Goal: Task Accomplishment & Management: Use online tool/utility

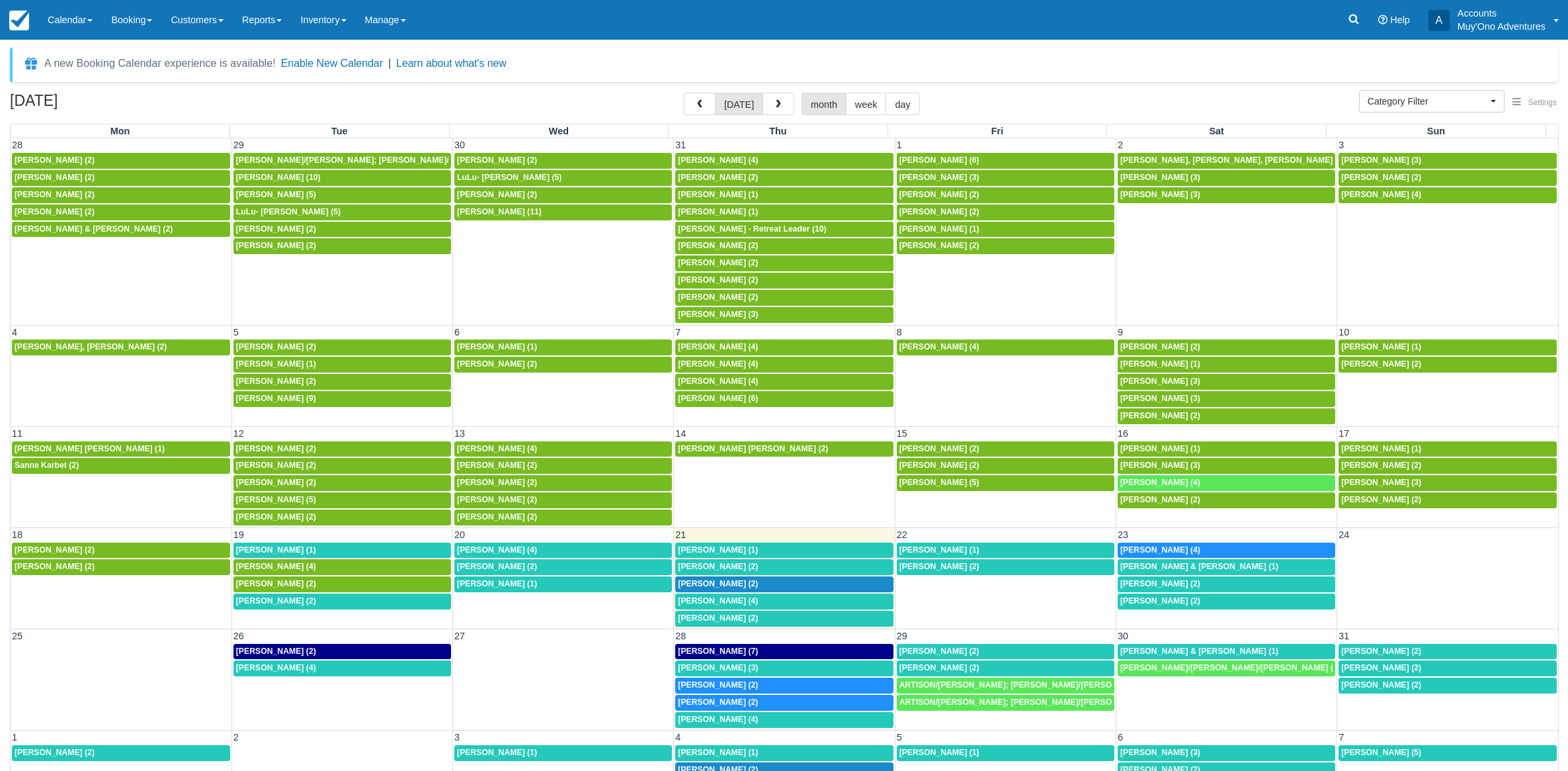
select select
click at [312, 556] on div "[PERSON_NAME] (1)" at bounding box center [342, 551] width 212 height 11
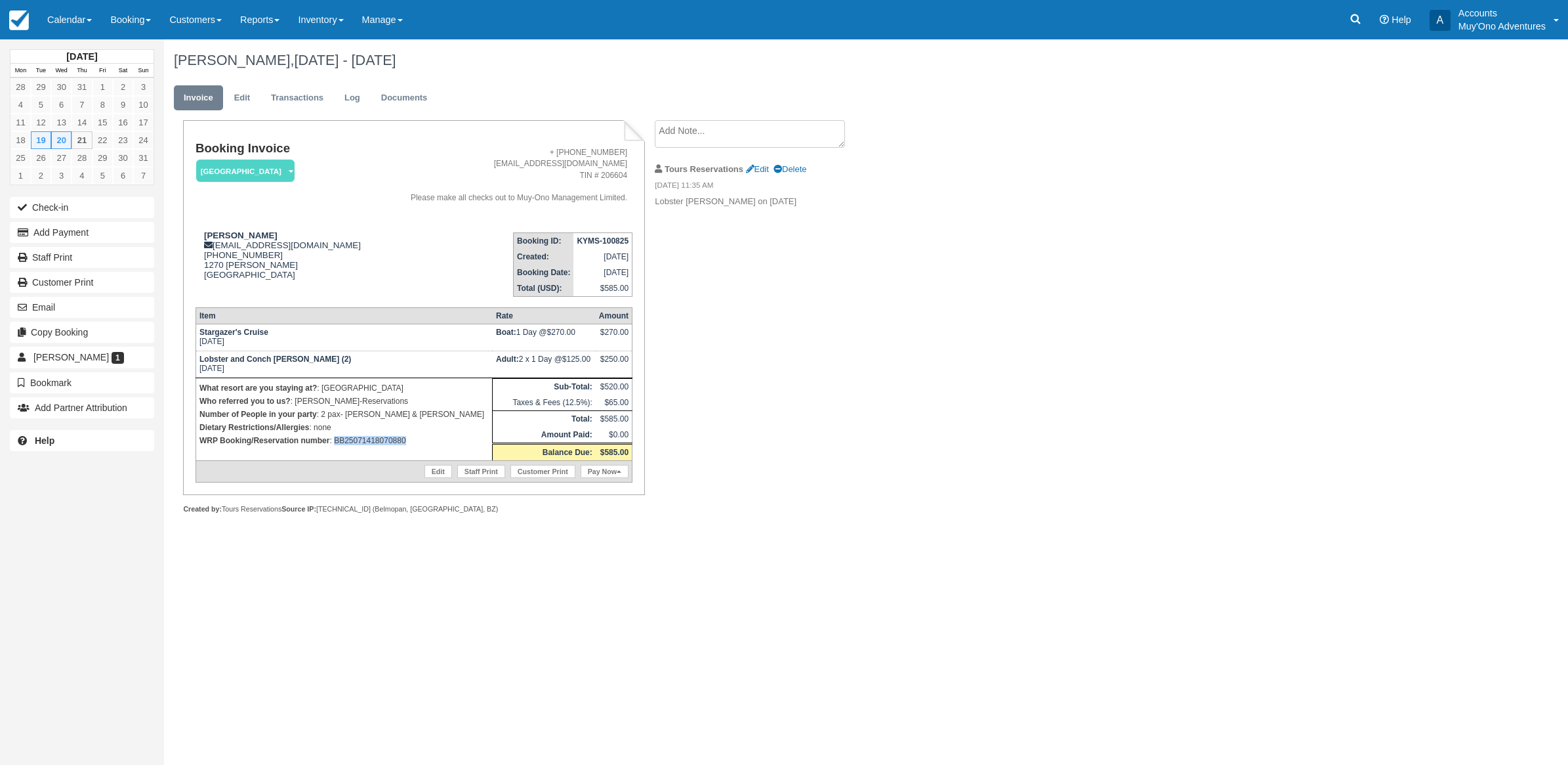
drag, startPoint x: 427, startPoint y: 447, endPoint x: 336, endPoint y: 450, distance: 91.0
click at [336, 450] on td "What resort are you staying at? : Thatch Caye Resort Who referred you to us? : …" at bounding box center [344, 418] width 297 height 83
copy p "BB25071418070880"
click at [90, 235] on button "Add Payment" at bounding box center [82, 232] width 144 height 21
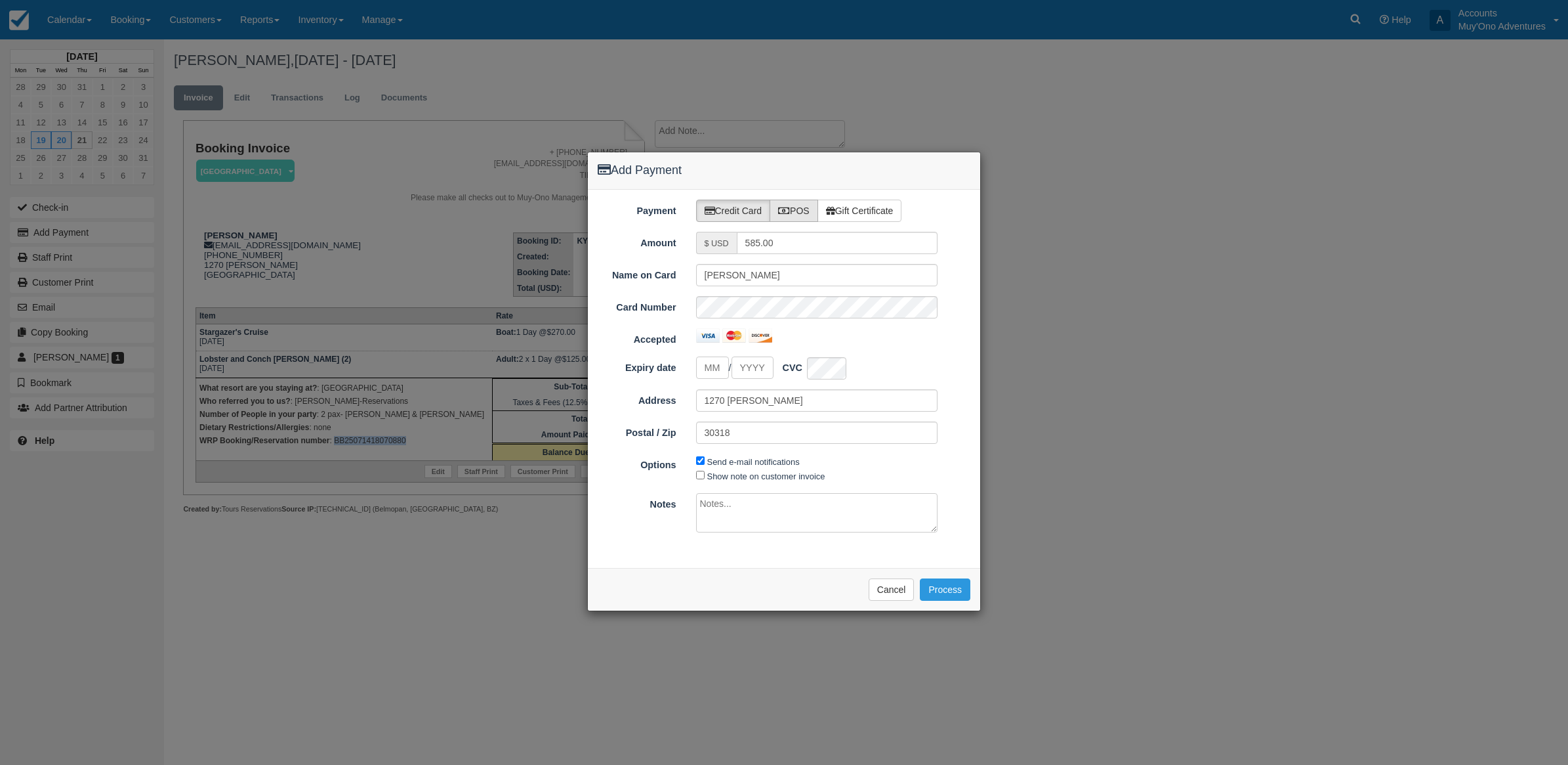
click at [801, 203] on label "POS" at bounding box center [794, 211] width 49 height 23
radio input "true"
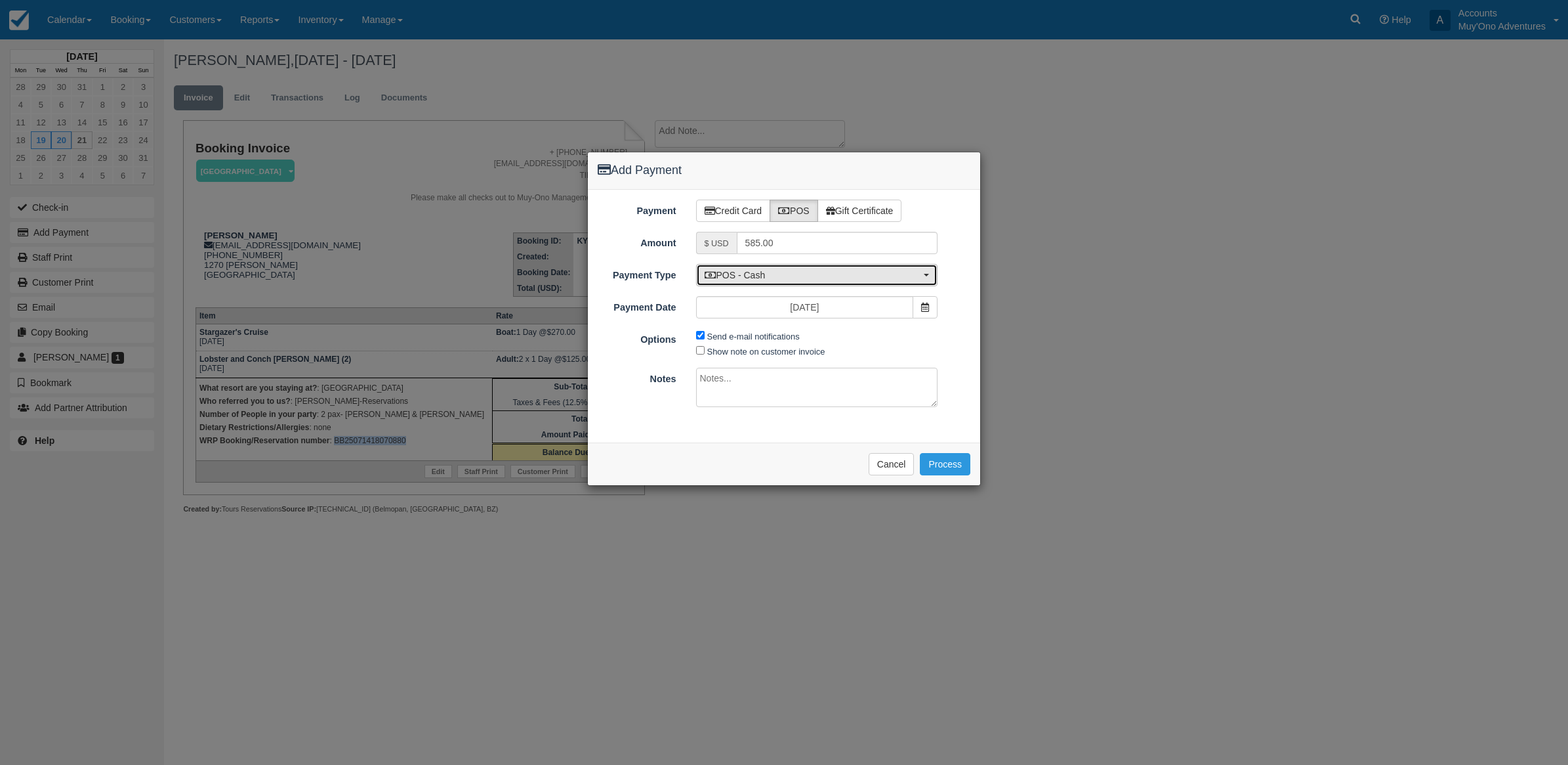
click at [752, 281] on span "POS - Cash" at bounding box center [813, 275] width 217 height 13
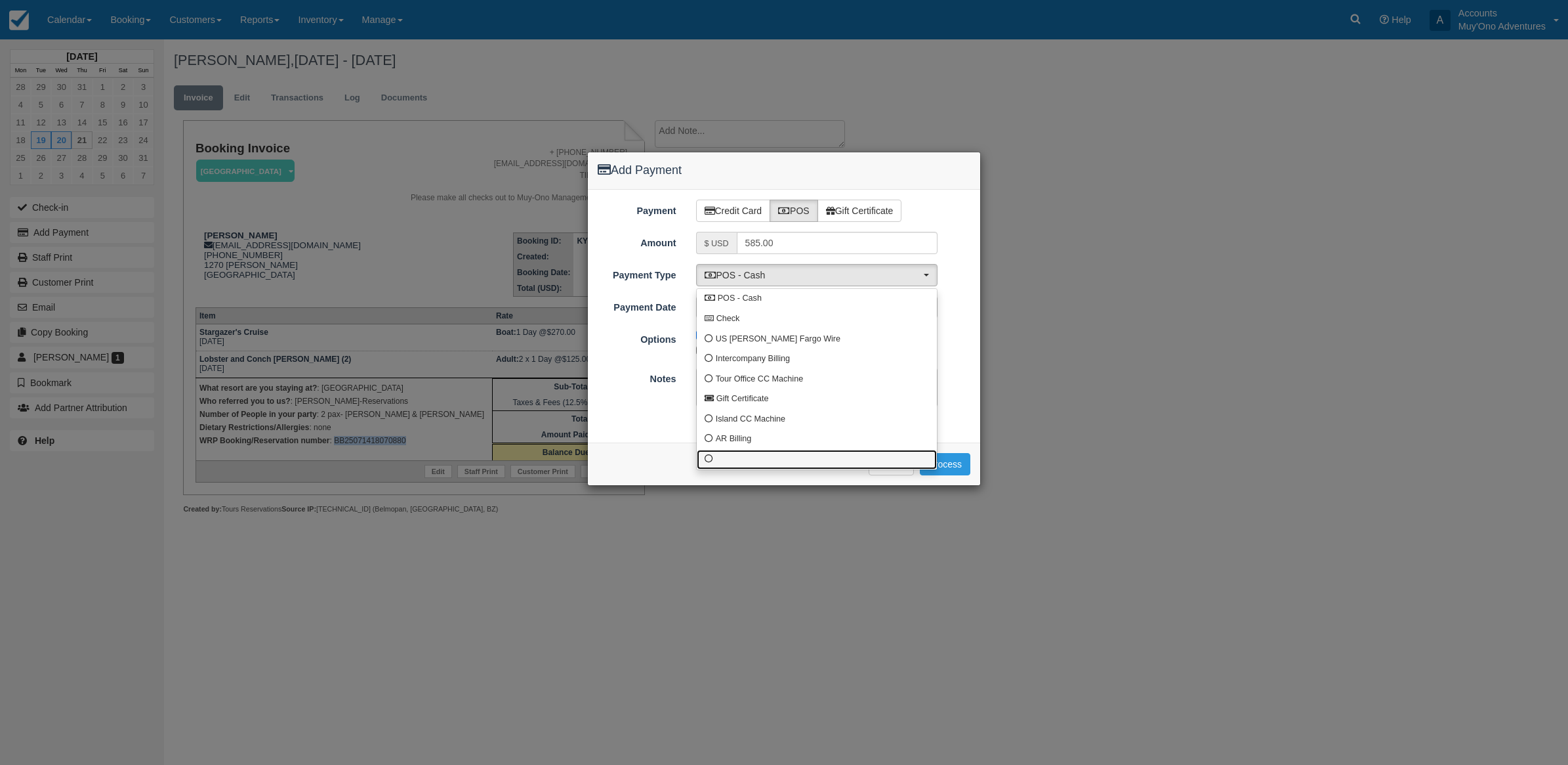
click at [713, 463] on link at bounding box center [816, 460] width 240 height 20
select select "custom10"
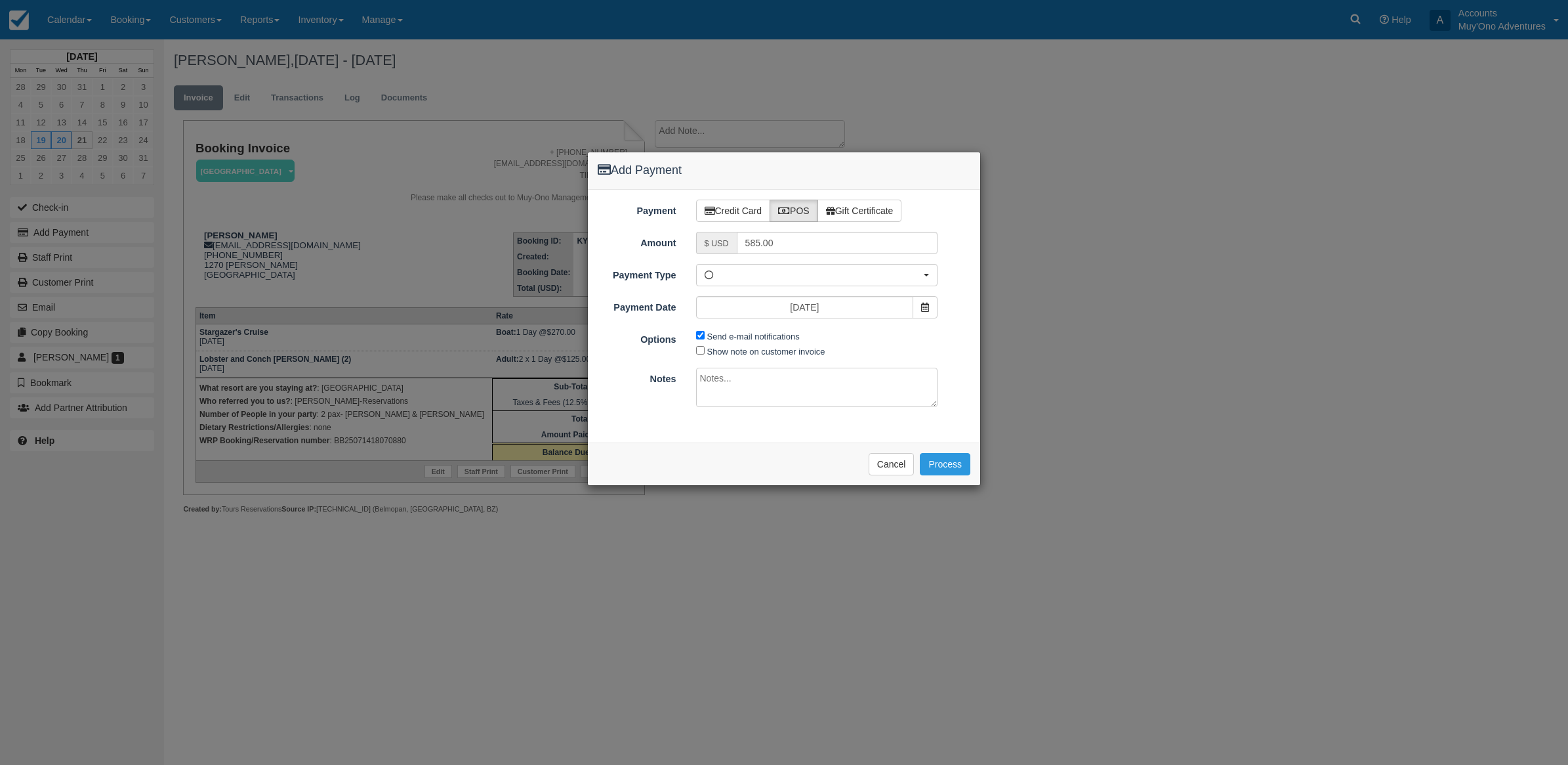
drag, startPoint x: 696, startPoint y: 333, endPoint x: 697, endPoint y: 342, distance: 9.1
click at [696, 338] on div "Send e-mail notifications Show note on customer invoice" at bounding box center [817, 343] width 262 height 30
click at [704, 336] on span "Send e-mail notifications" at bounding box center [752, 336] width 111 height 15
click at [700, 332] on input "Send e-mail notifications" at bounding box center [700, 335] width 8 height 8
checkbox input "false"
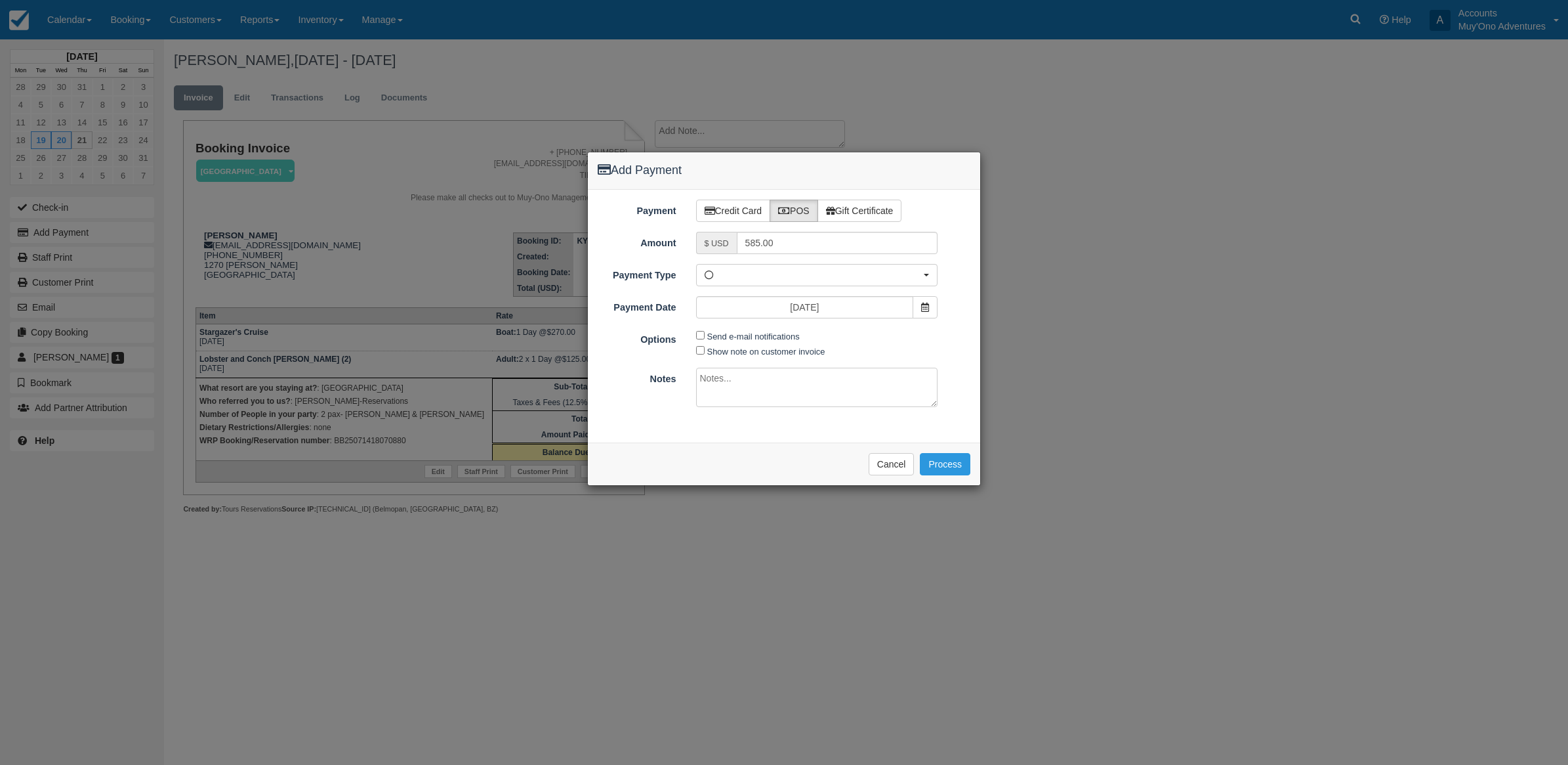
click at [735, 386] on textarea at bounding box center [817, 387] width 242 height 39
type textarea "Paid in WRP CT"
click at [946, 463] on button "Process" at bounding box center [945, 464] width 51 height 23
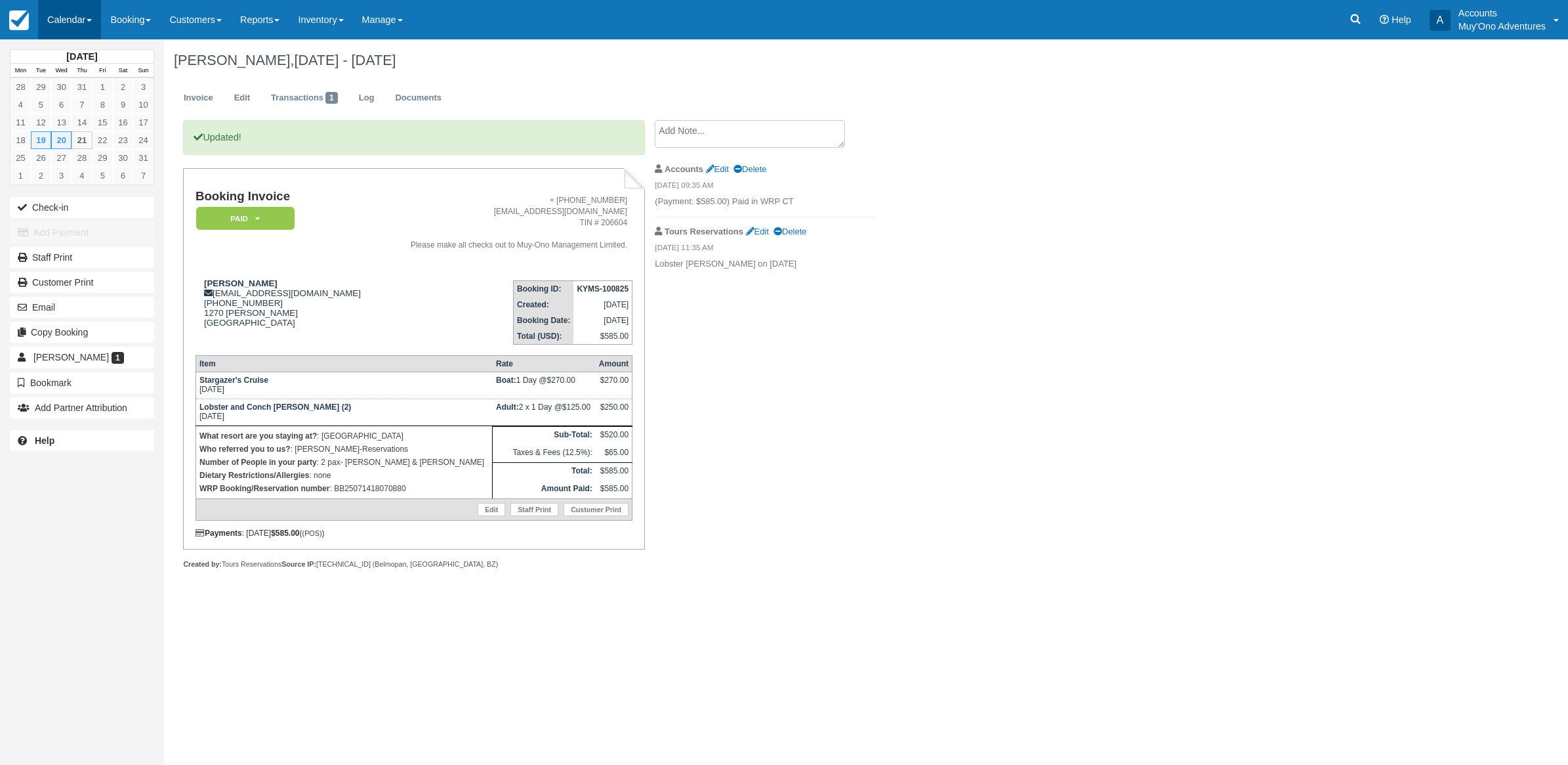
click at [56, 16] on link "Calendar" at bounding box center [69, 19] width 63 height 39
click at [68, 126] on link "Month" at bounding box center [91, 124] width 103 height 27
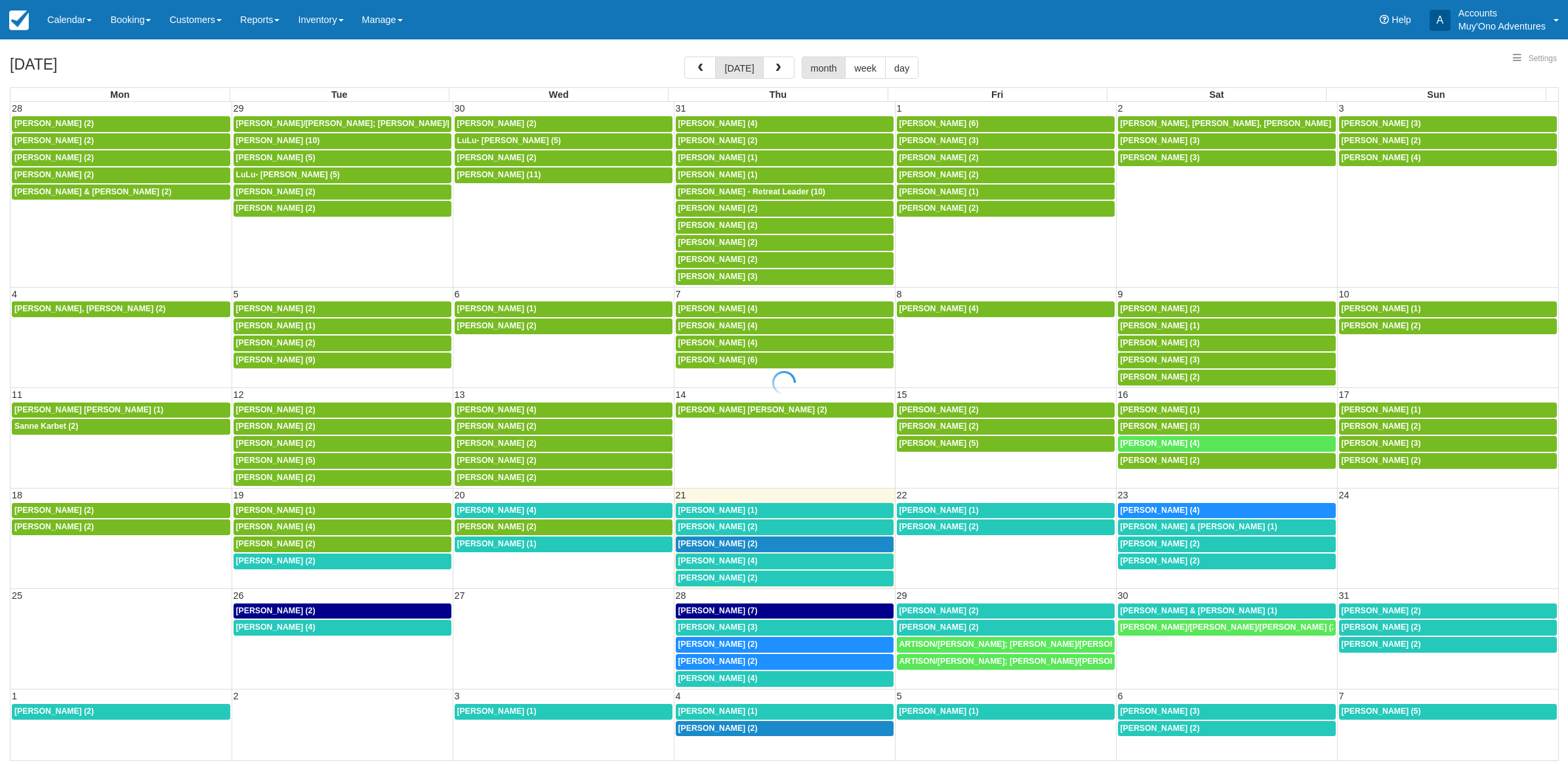
select select
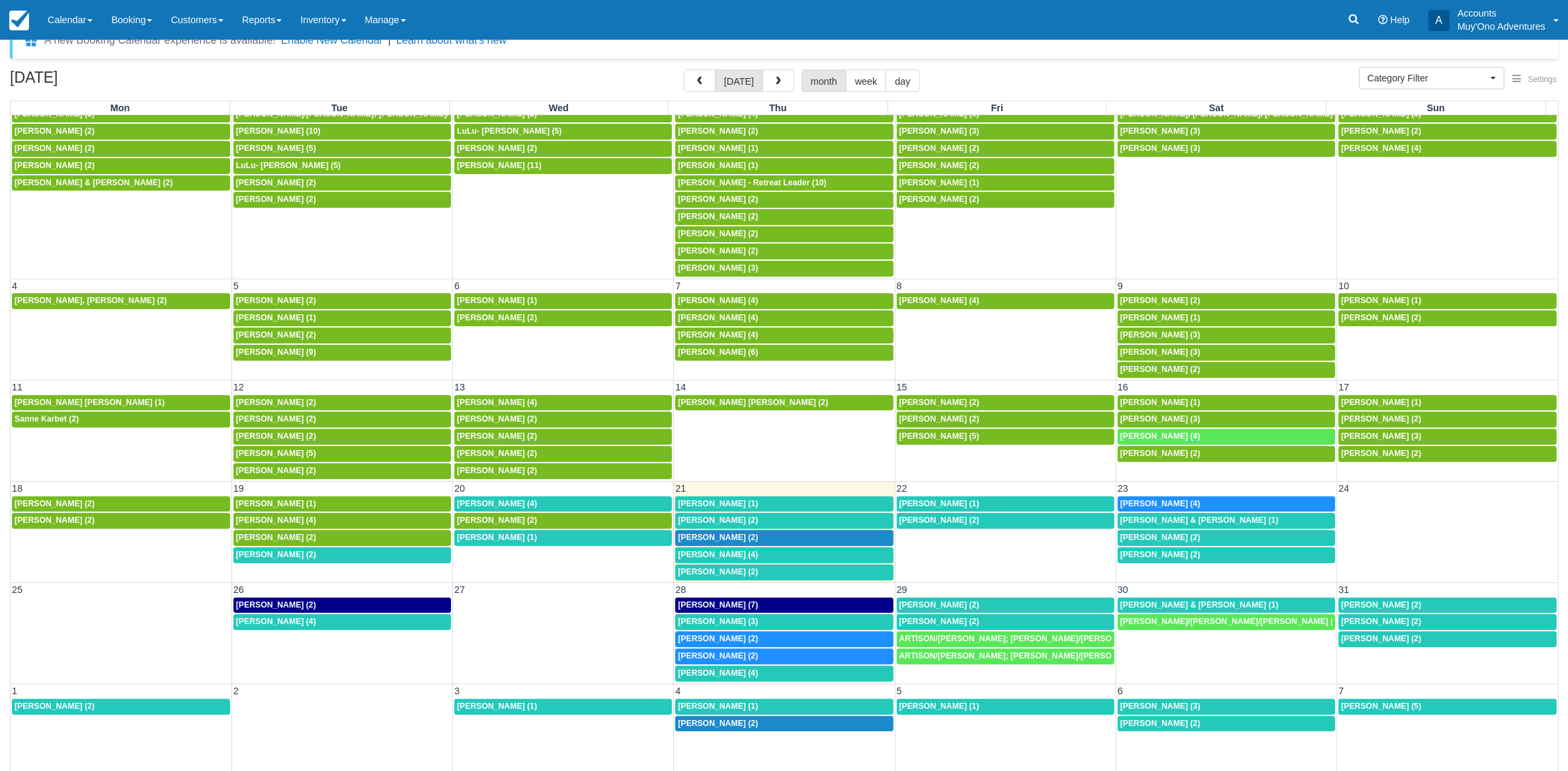
scroll to position [35, 0]
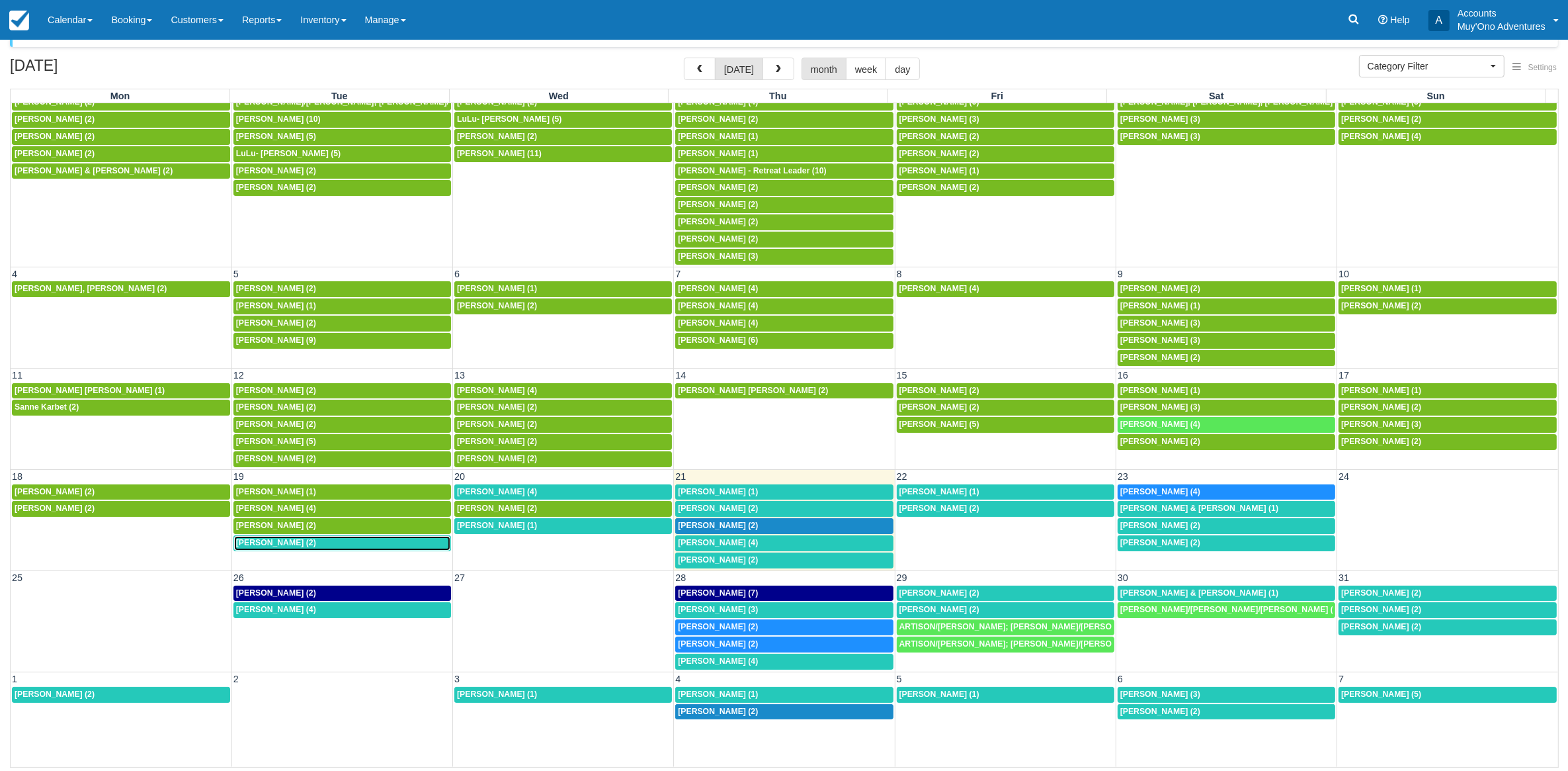
click at [269, 538] on span "Matthew Nevin (2)" at bounding box center [276, 542] width 80 height 9
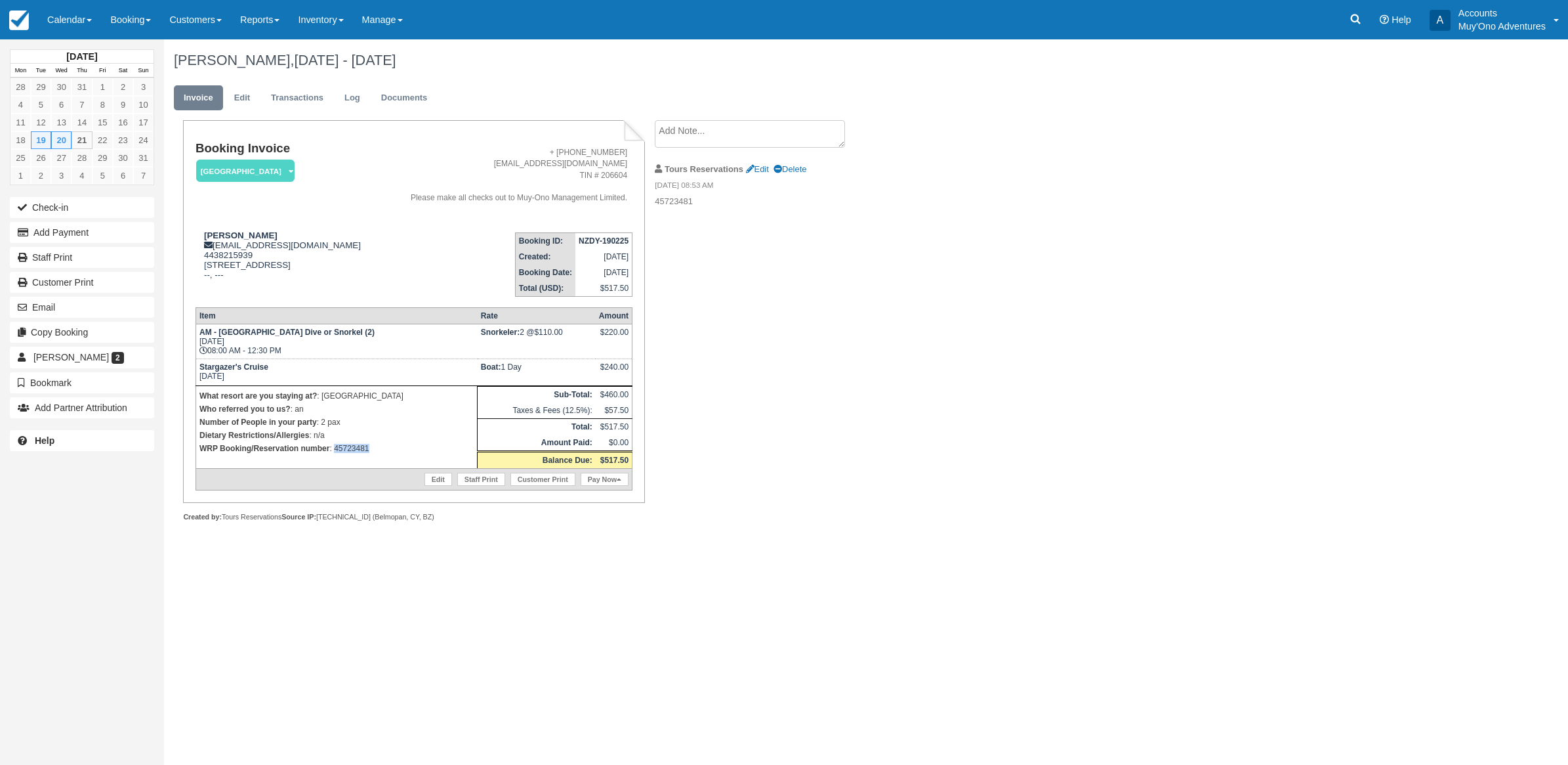
drag, startPoint x: 391, startPoint y: 469, endPoint x: 336, endPoint y: 471, distance: 55.0
click at [336, 455] on p "WRP Booking/Reservation number : 45723481" at bounding box center [336, 448] width 274 height 13
copy p "45723481"
click at [112, 239] on button "Add Payment" at bounding box center [82, 232] width 144 height 21
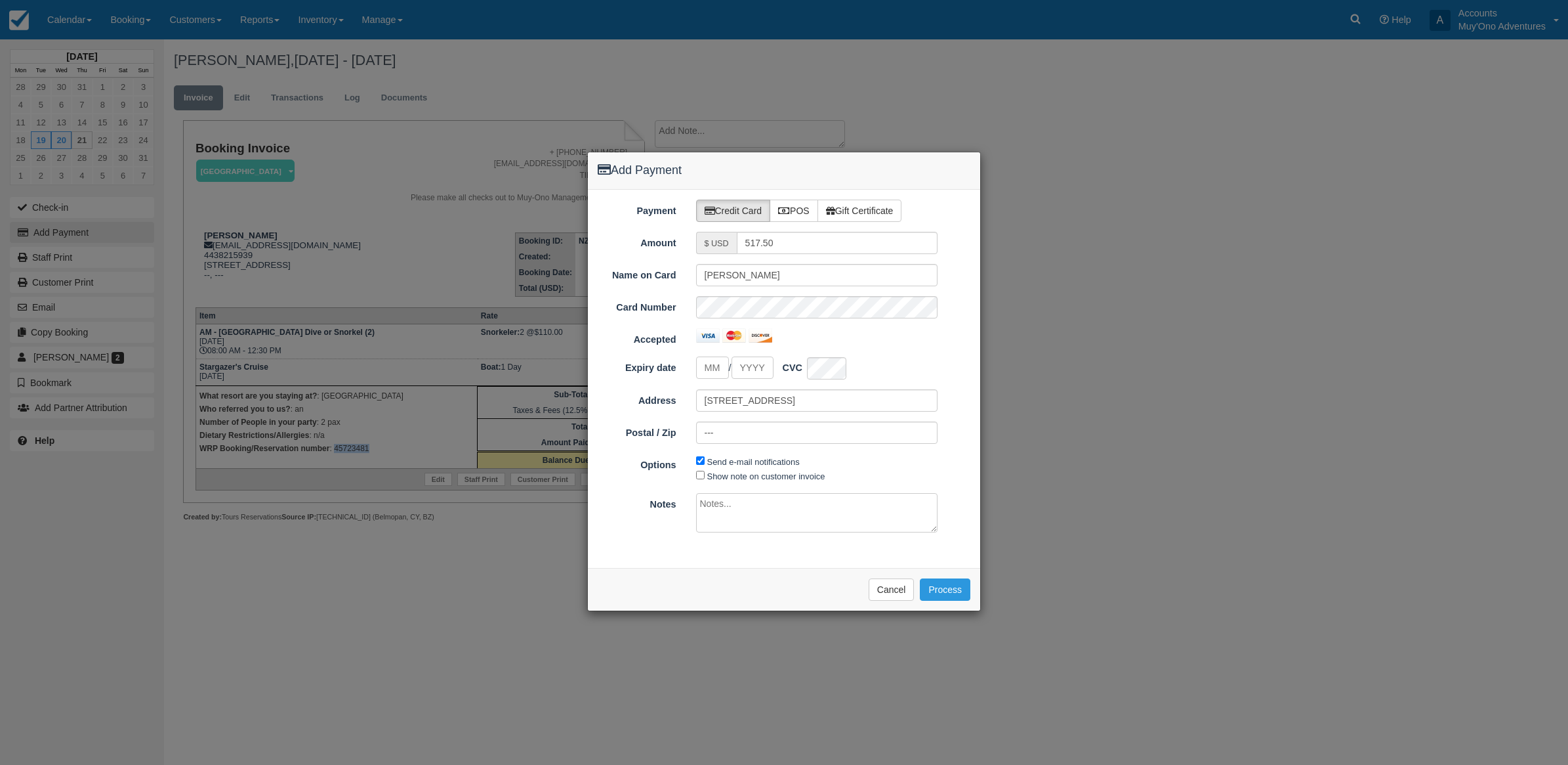
type input "08/21/25"
click at [807, 201] on label "POS" at bounding box center [794, 211] width 49 height 23
radio input "true"
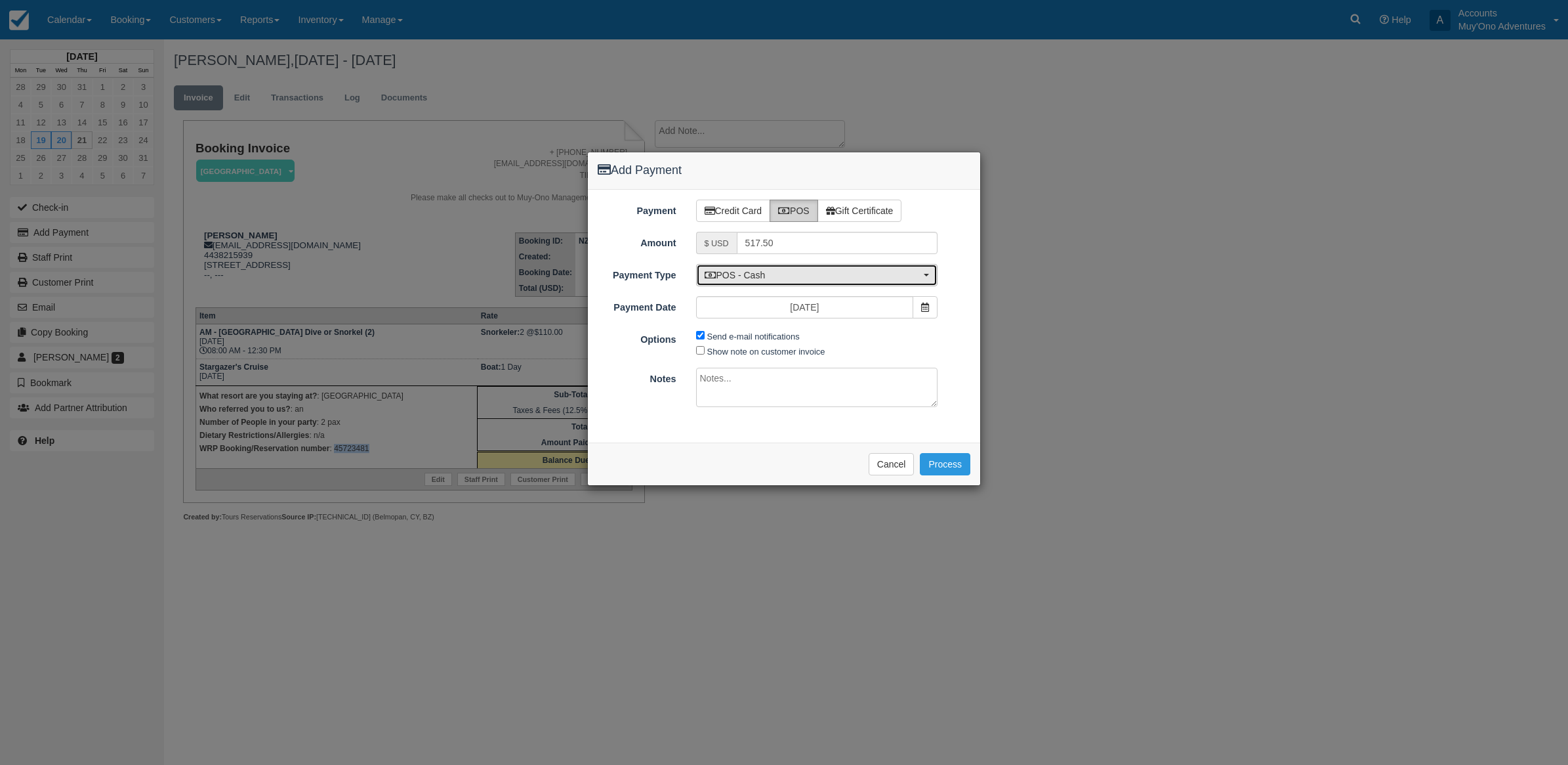
click at [784, 271] on span "POS - Cash" at bounding box center [813, 275] width 217 height 13
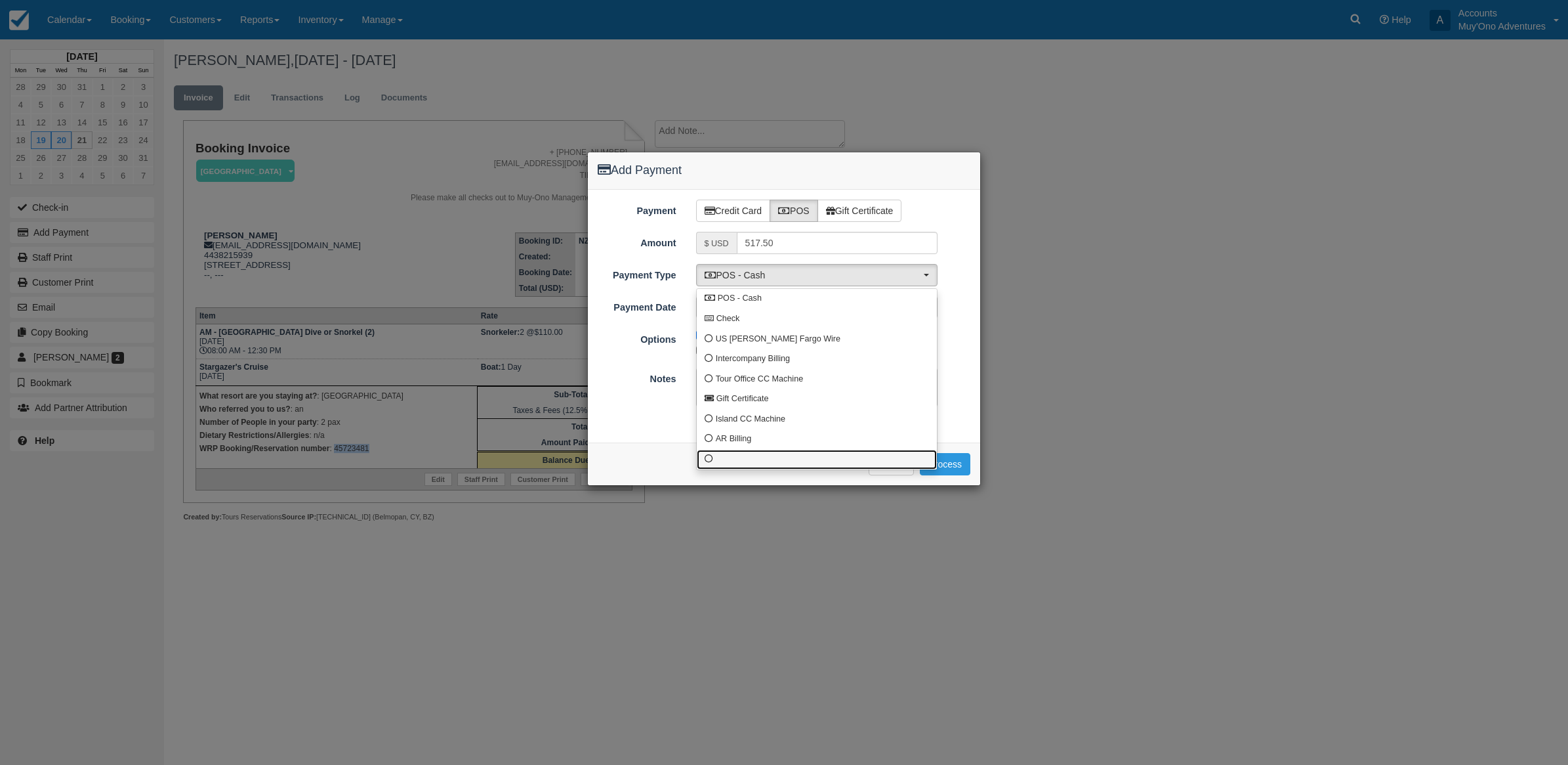
click at [765, 450] on link at bounding box center [816, 460] width 240 height 20
select select "custom10"
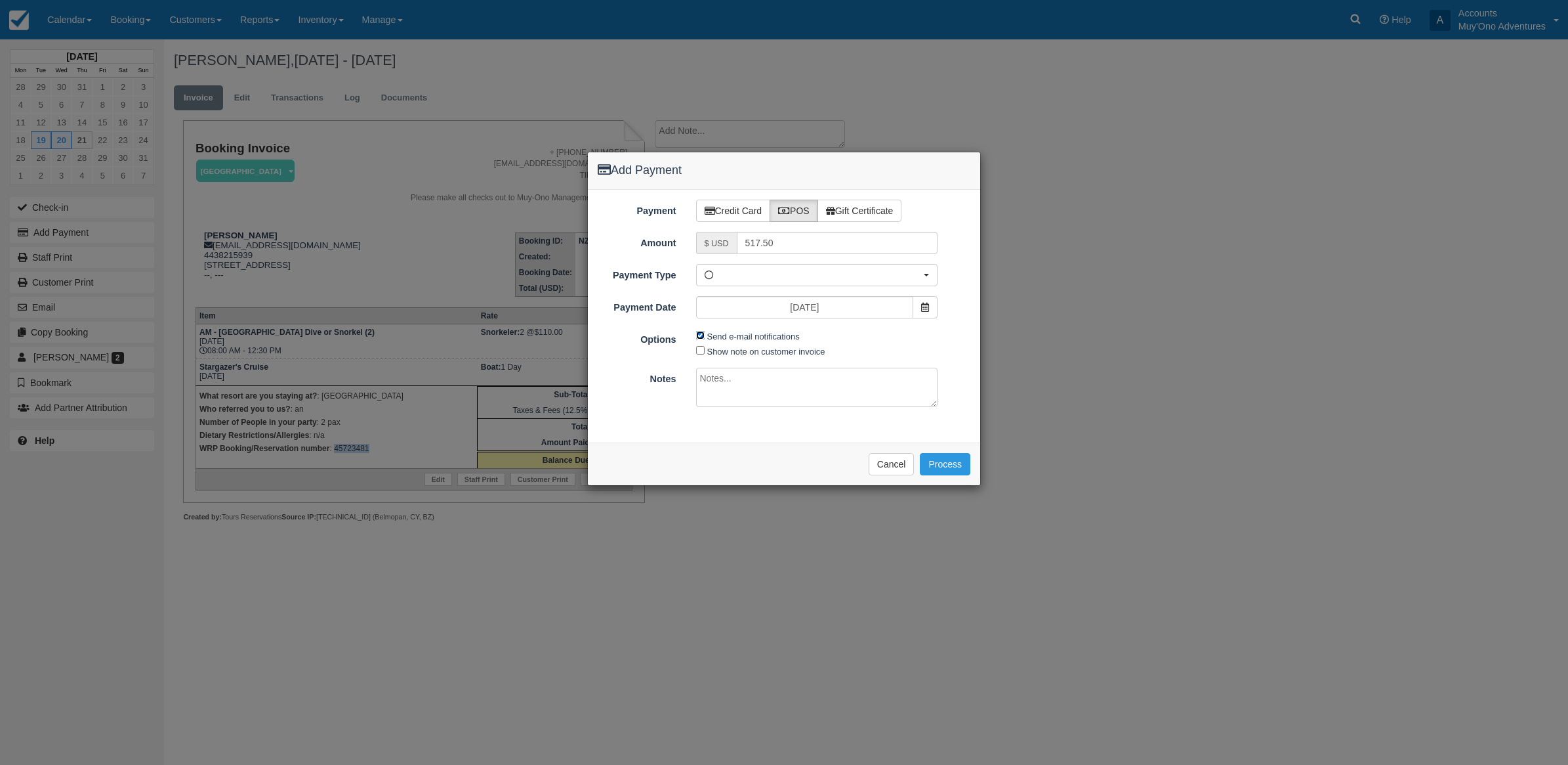
click at [702, 335] on input "Send e-mail notifications" at bounding box center [700, 335] width 8 height 8
checkbox input "false"
drag, startPoint x: 801, startPoint y: 172, endPoint x: 1030, endPoint y: 165, distance: 229.1
click at [1030, 165] on div "Add Payment Payment Credit Card POS Gift Certificate Amount $ USD 517.50 Name o…" at bounding box center [784, 382] width 1568 height 765
click at [732, 386] on textarea at bounding box center [817, 387] width 242 height 39
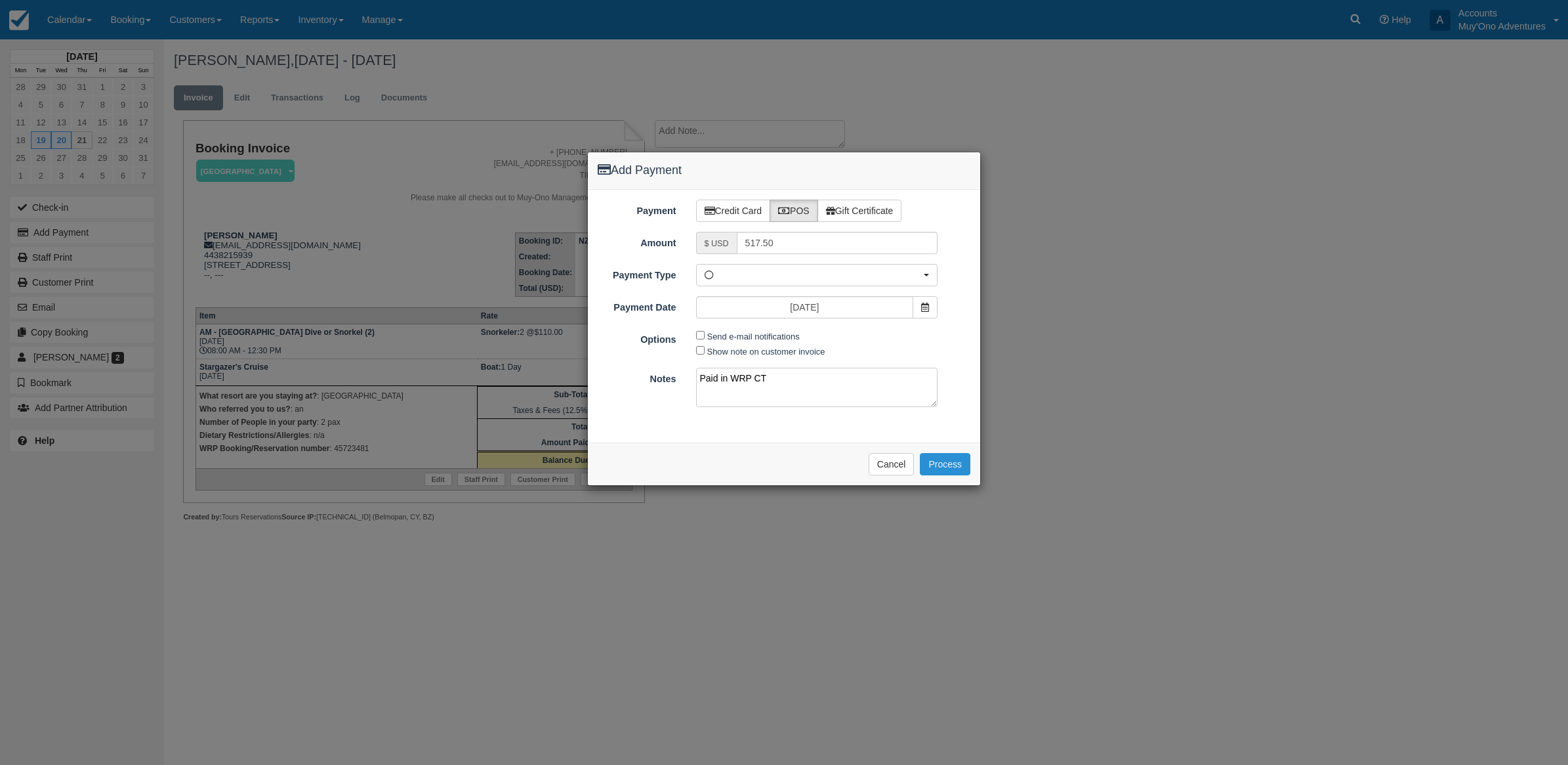
type textarea "Paid in WRP CT"
click at [946, 467] on button "Process" at bounding box center [945, 464] width 51 height 23
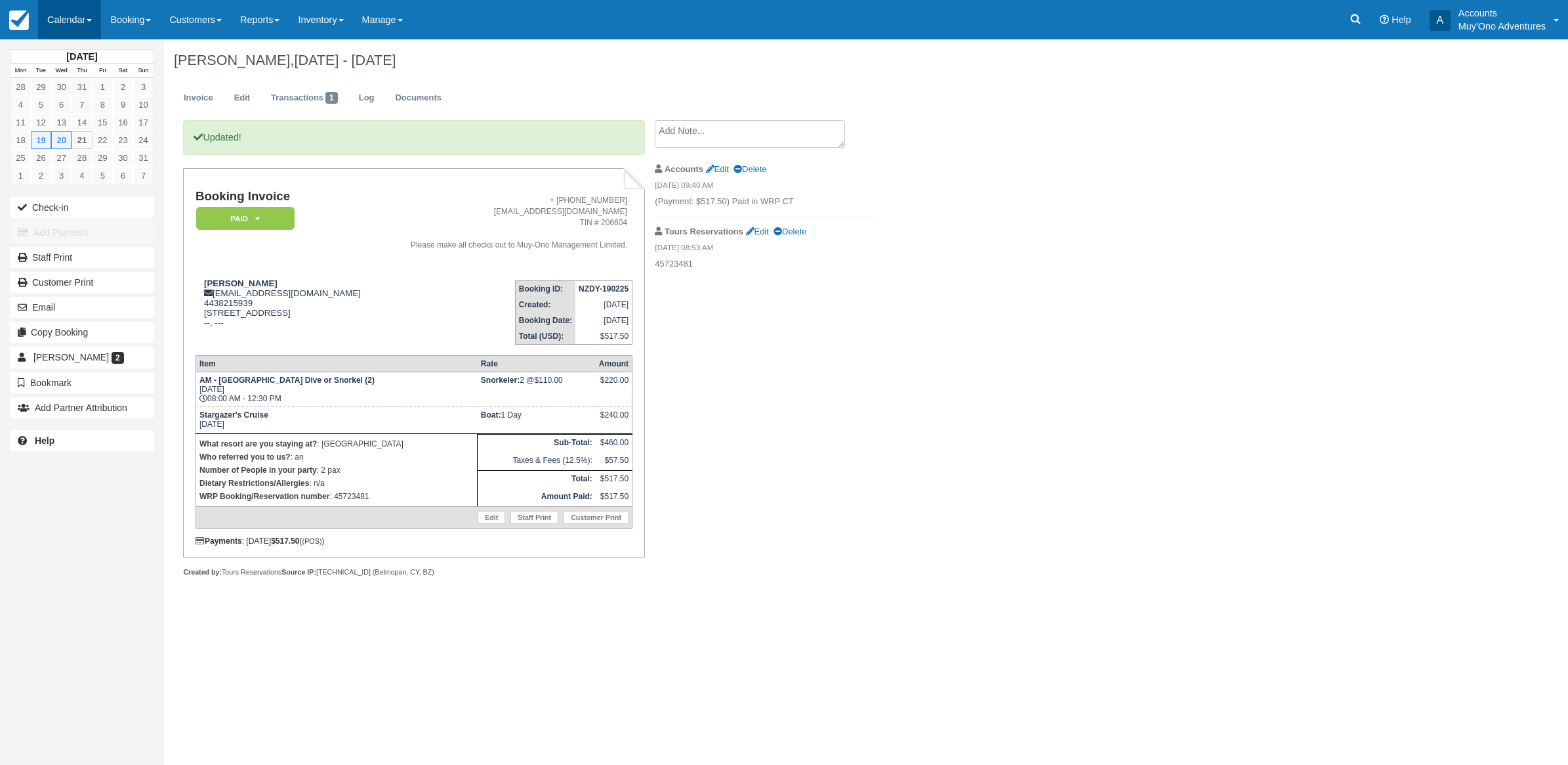
click at [73, 16] on link "Calendar" at bounding box center [69, 19] width 63 height 39
click at [124, 119] on link "Month" at bounding box center [91, 124] width 103 height 27
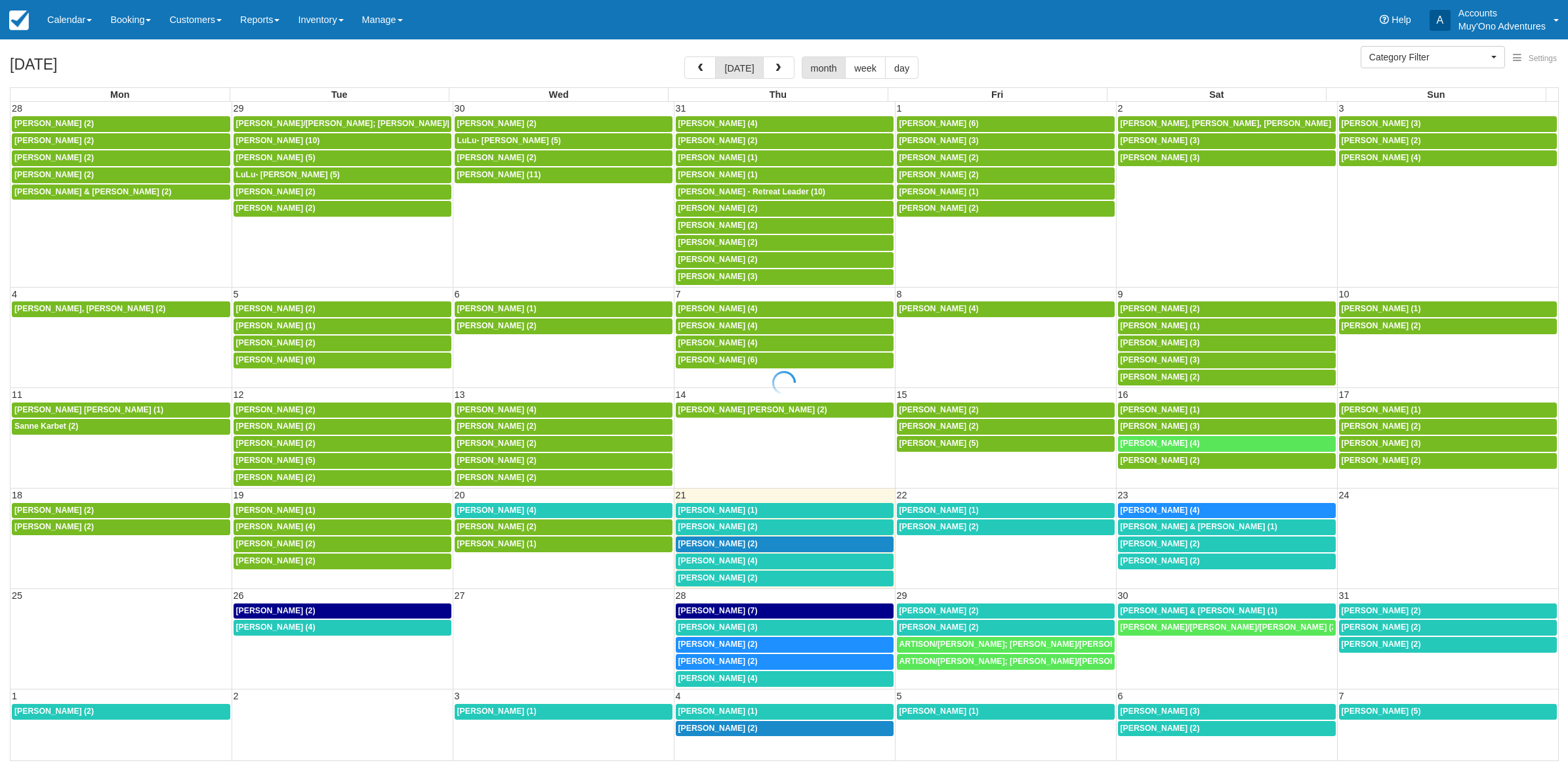
select select
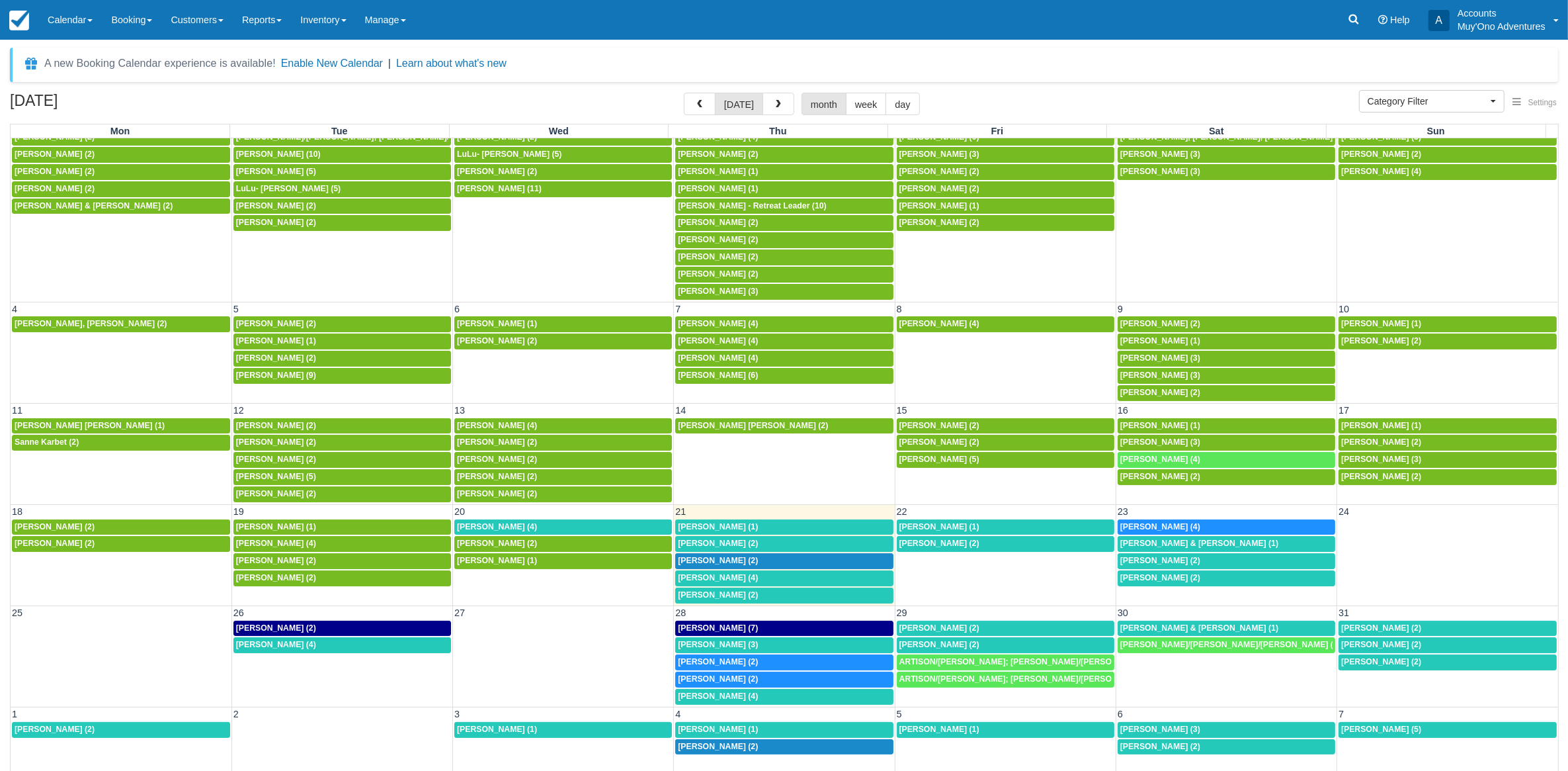
scroll to position [34, 0]
click at [517, 526] on span "Emily Holliman (4)" at bounding box center [497, 527] width 80 height 9
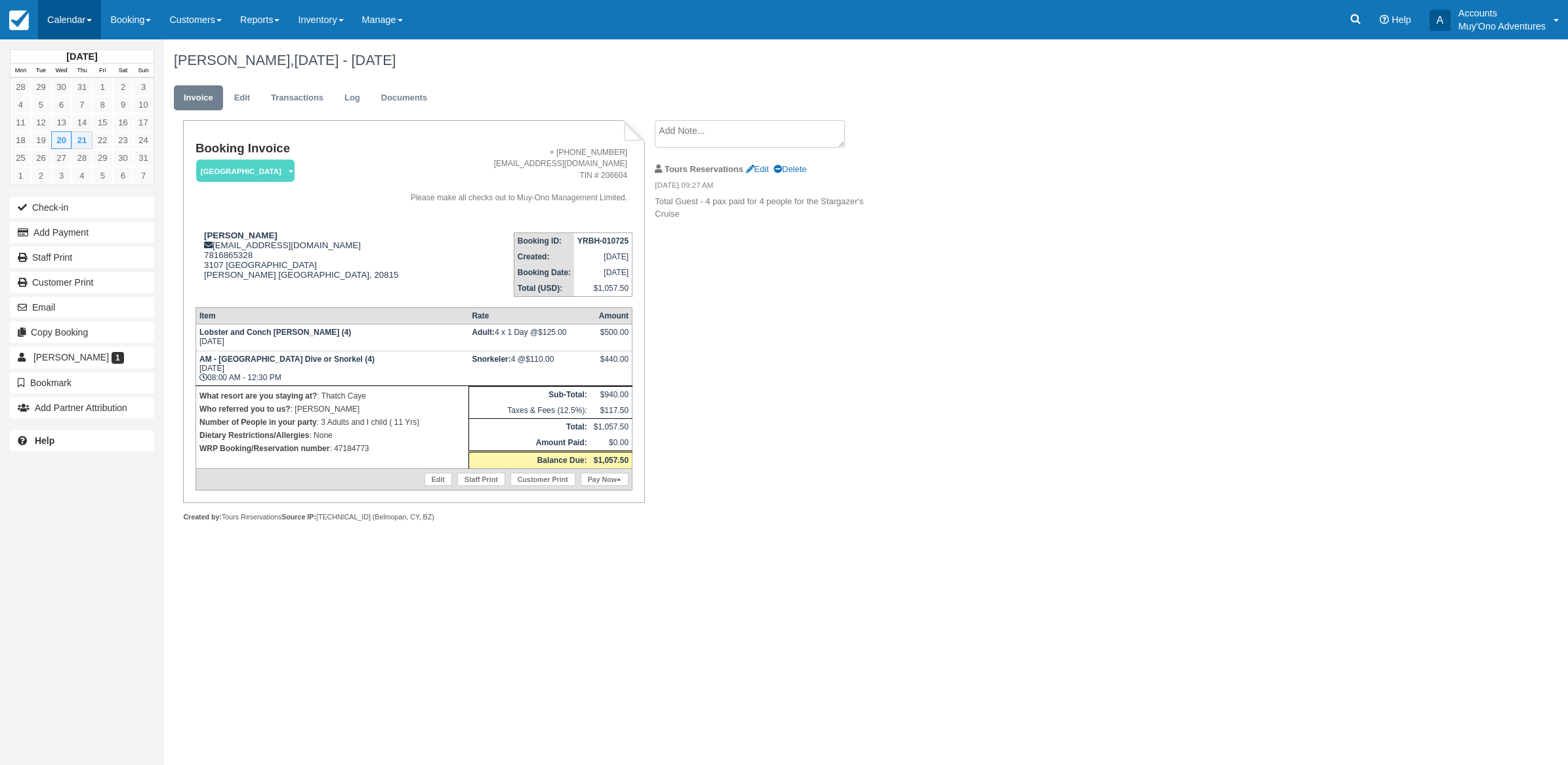
click at [44, 26] on link "Calendar" at bounding box center [69, 19] width 63 height 39
click at [60, 120] on link "Month" at bounding box center [91, 124] width 103 height 27
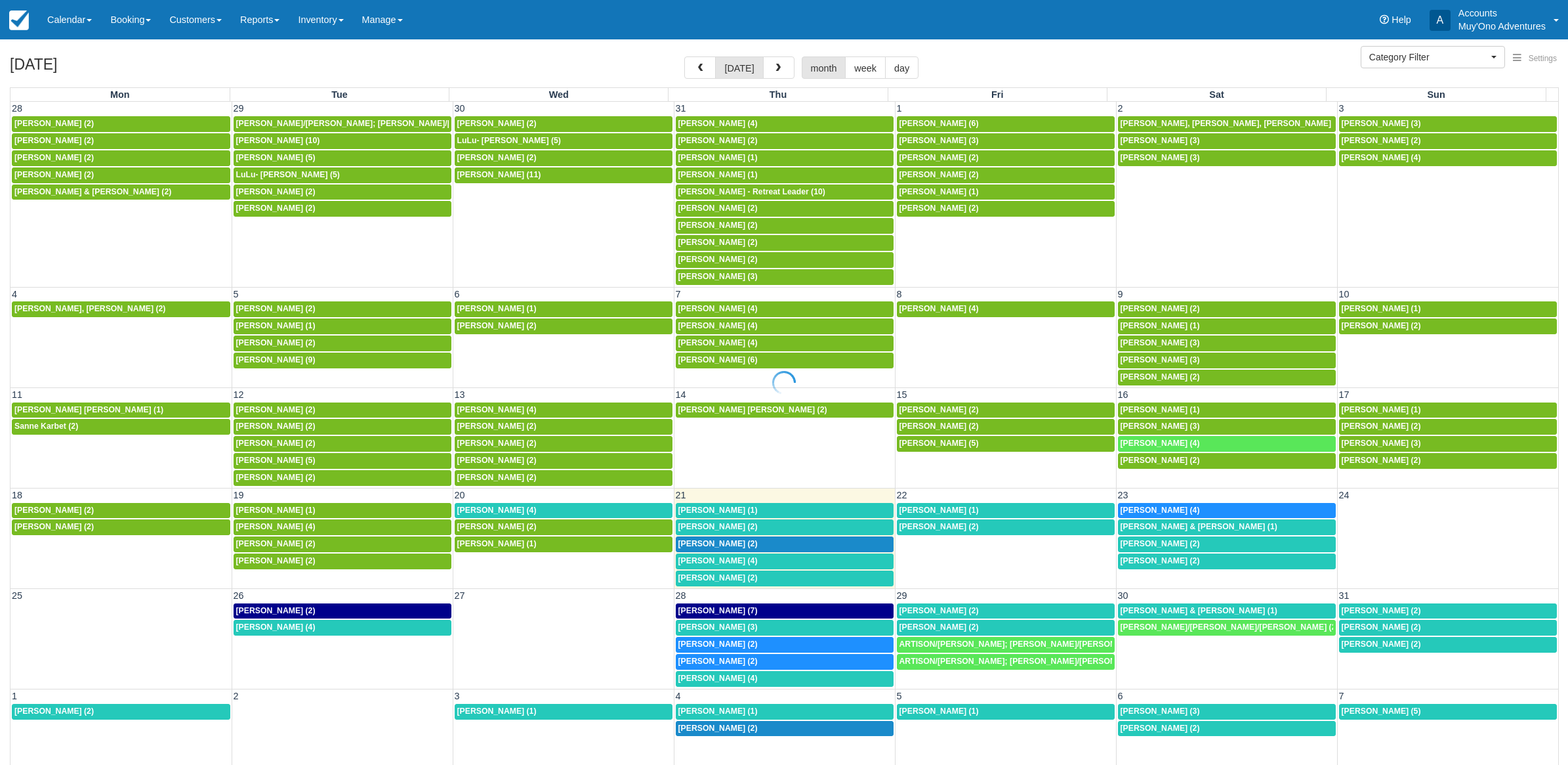
select select
